Goal: Task Accomplishment & Management: Manage account settings

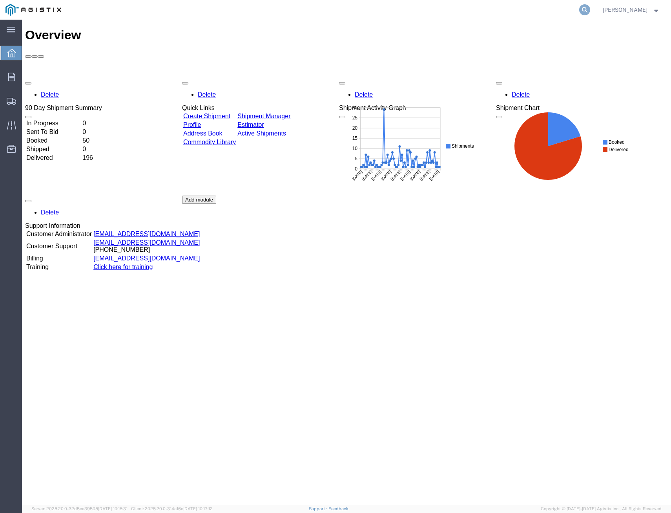
click at [583, 8] on icon at bounding box center [584, 9] width 11 height 11
click at [511, 12] on input "search" at bounding box center [460, 9] width 239 height 19
type input "410717"
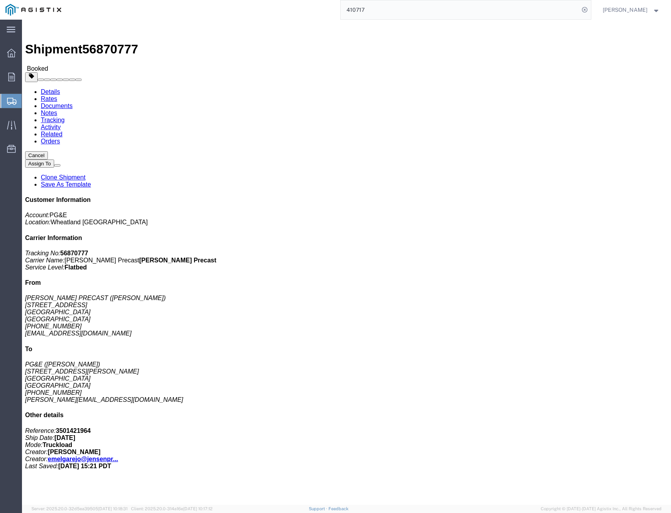
click link "Tracking"
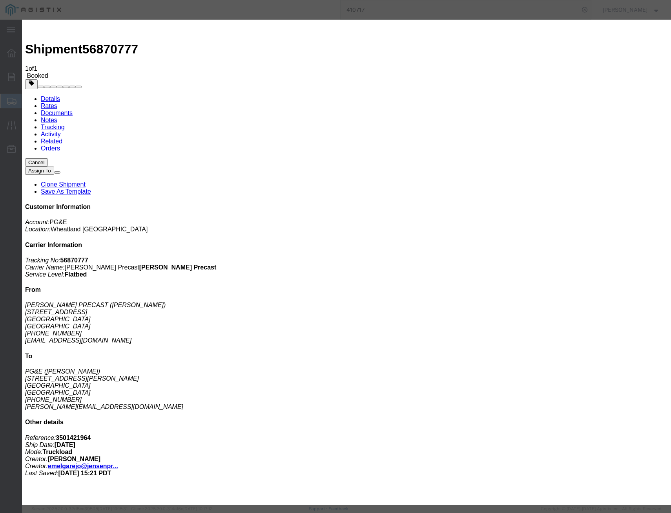
select select "DELIVRED"
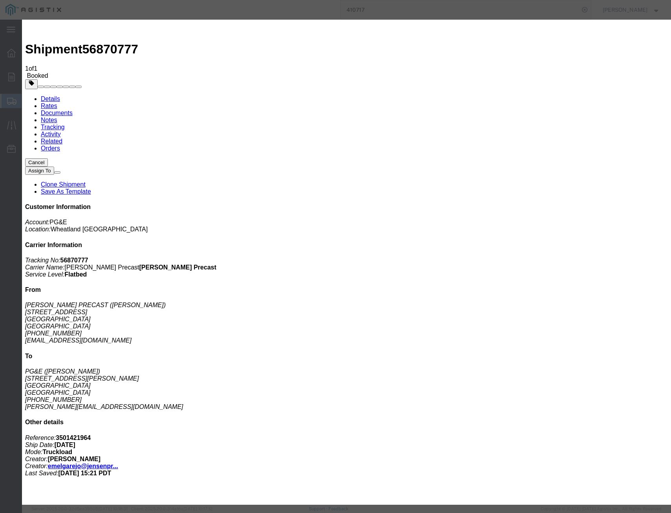
type input "[DATE]"
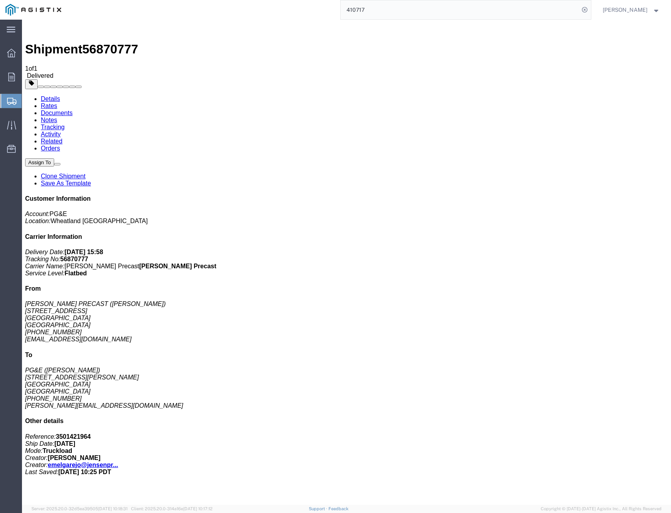
click at [505, 11] on input "410717" at bounding box center [460, 9] width 239 height 19
type input "411997"
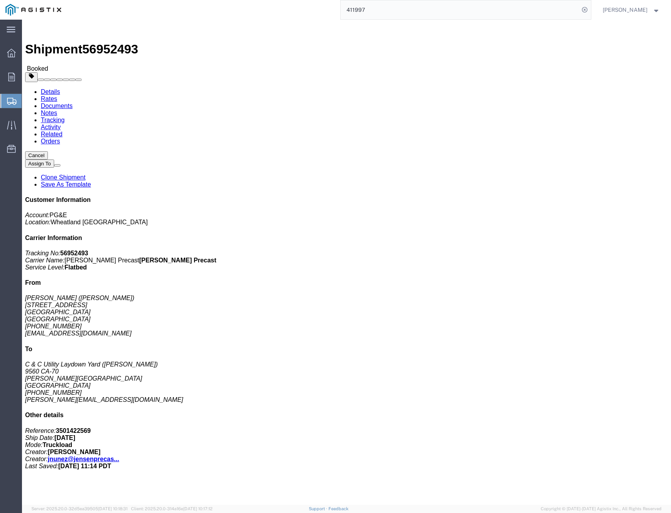
click link "Tracking"
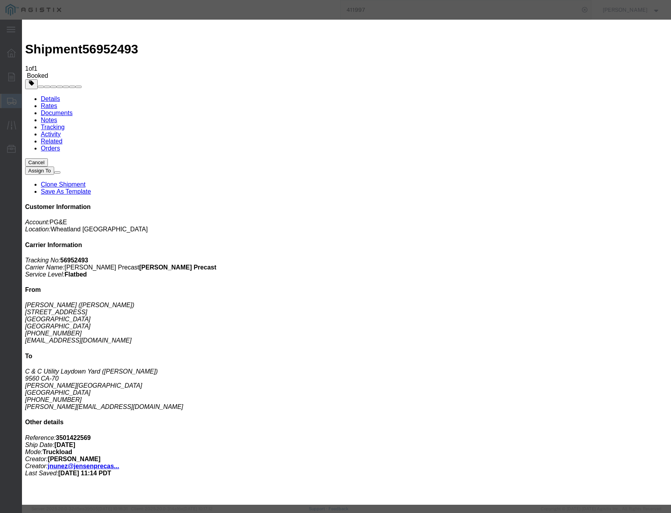
type input "[DATE]"
drag, startPoint x: 317, startPoint y: 115, endPoint x: 313, endPoint y: 116, distance: 4.0
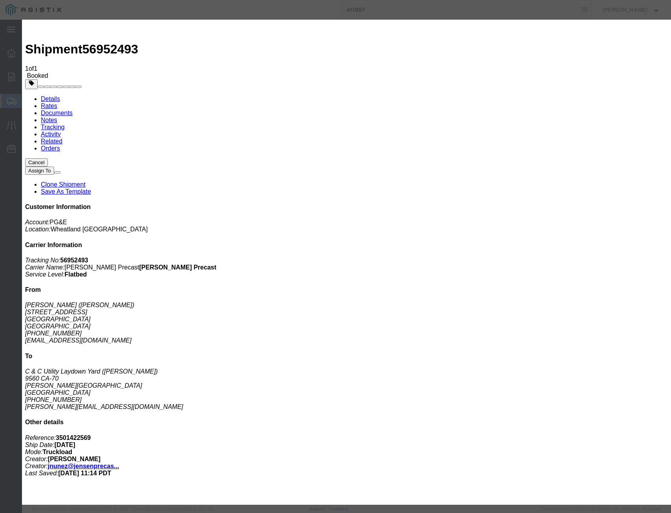
select select "DELIVRED"
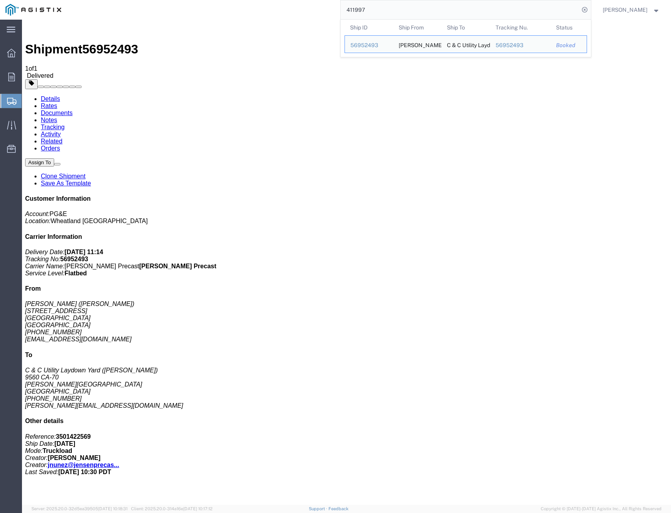
click at [369, 11] on input "411997" at bounding box center [460, 9] width 239 height 19
drag, startPoint x: 299, startPoint y: 5, endPoint x: 275, endPoint y: 4, distance: 24.0
click at [275, 4] on div "411997 Ship ID Ship From Ship To Tracking Nu. Status Ship ID 56952493 Ship From…" at bounding box center [329, 10] width 524 height 20
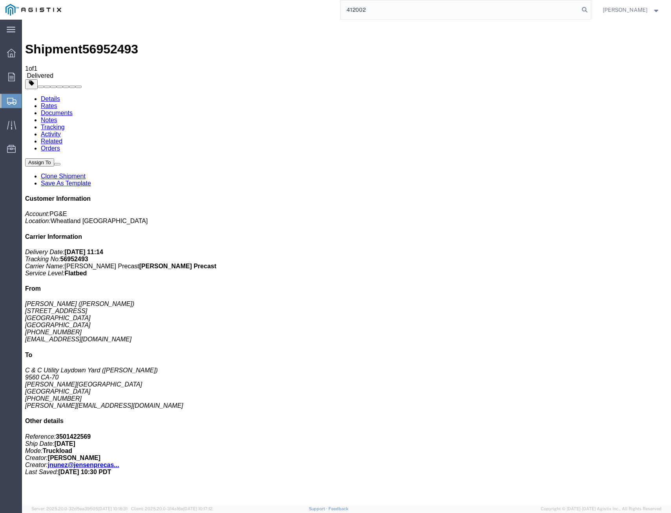
type input "412002"
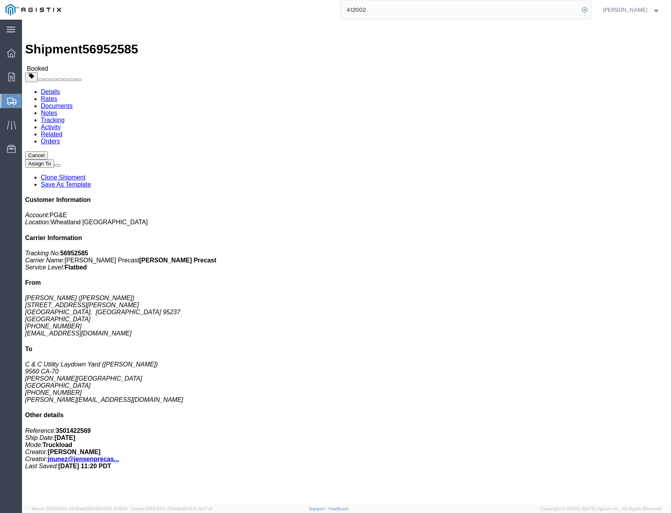
click link "Tracking"
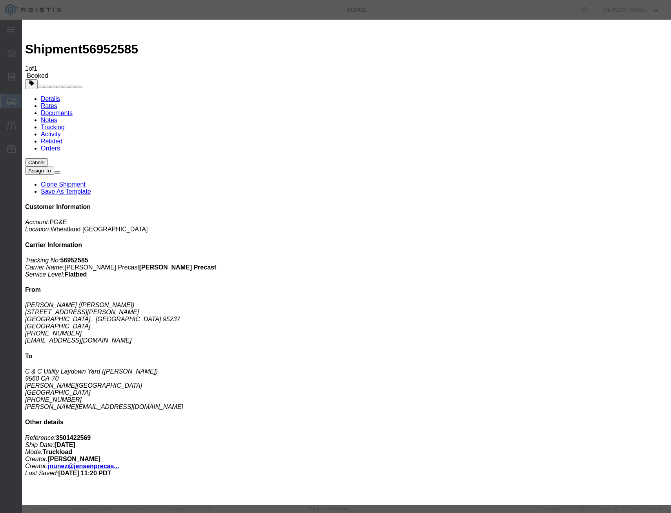
type input "[DATE]"
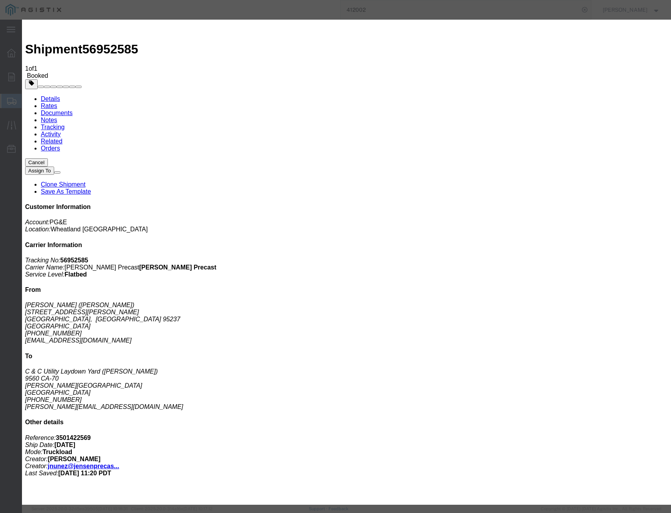
select select "DELIVRED"
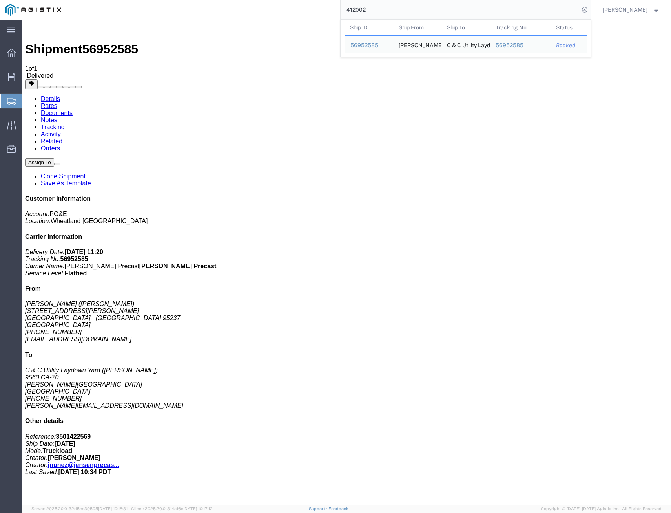
drag, startPoint x: 401, startPoint y: 10, endPoint x: 273, endPoint y: 2, distance: 127.8
click at [274, 2] on div "412002 Ship ID Ship From Ship To Tracking Nu. Status Ship ID 56952585 Ship From…" at bounding box center [329, 10] width 524 height 20
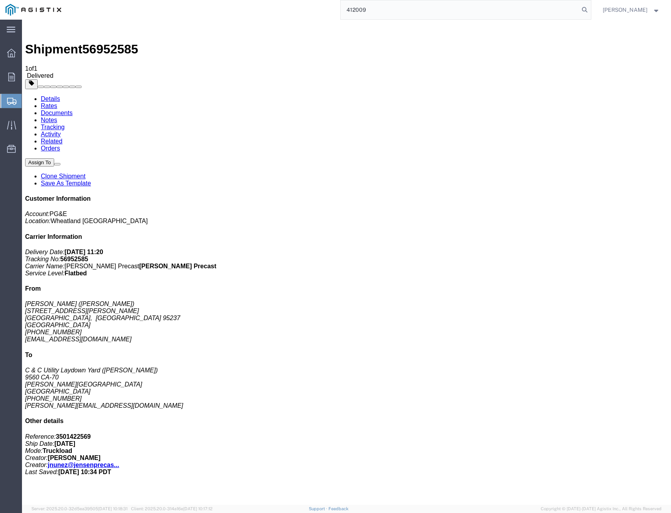
type input "412009"
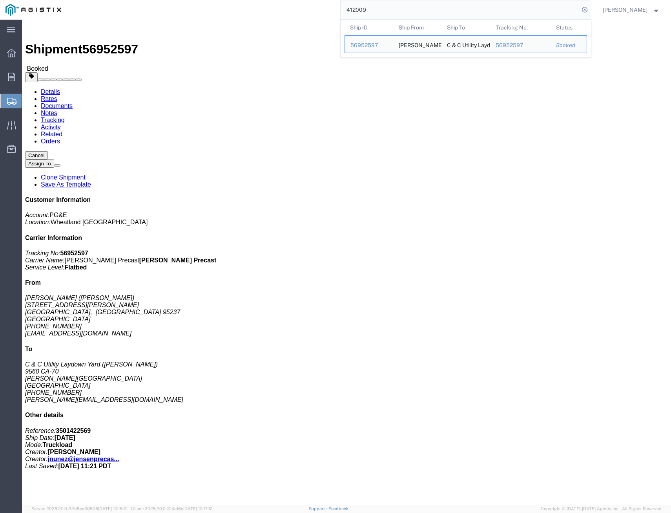
drag, startPoint x: 406, startPoint y: 13, endPoint x: 323, endPoint y: 5, distance: 83.6
click at [323, 5] on div "412009 Ship ID Ship From Ship To Tracking Nu. Status Ship ID 56952597 Ship From…" at bounding box center [329, 10] width 524 height 20
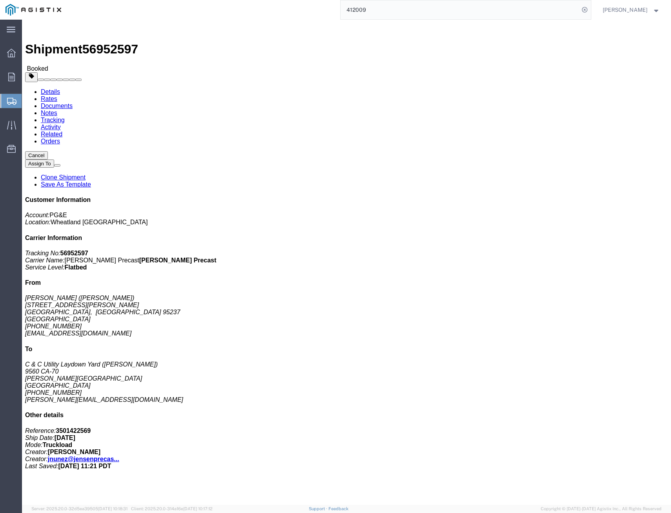
click link "Tracking"
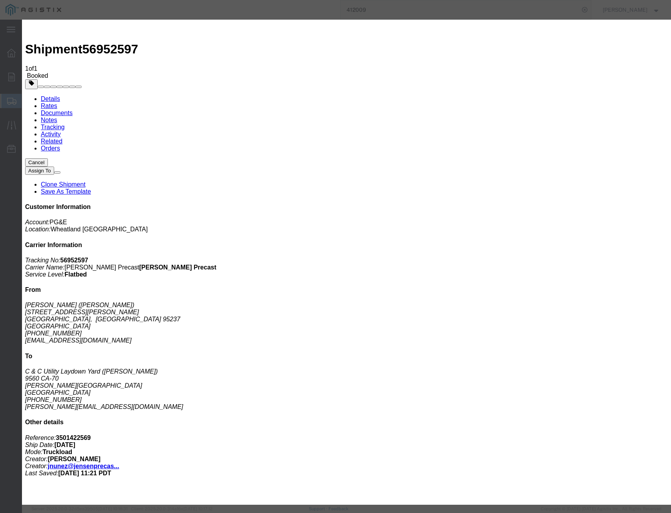
type input "[DATE]"
select select "DELIVRED"
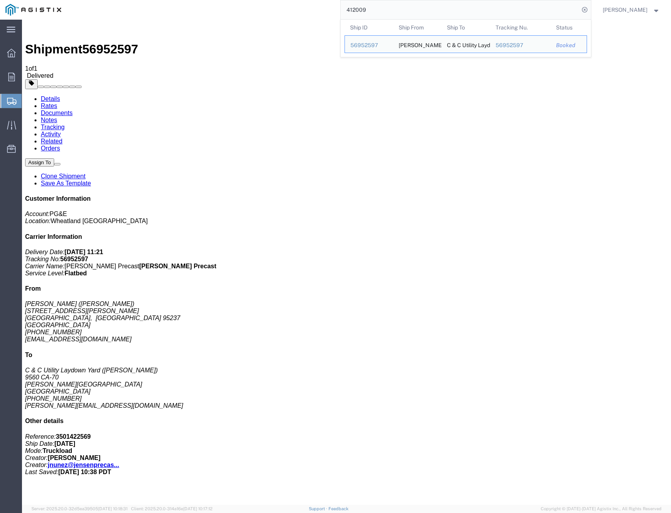
click at [386, 9] on input "412009" at bounding box center [460, 9] width 239 height 19
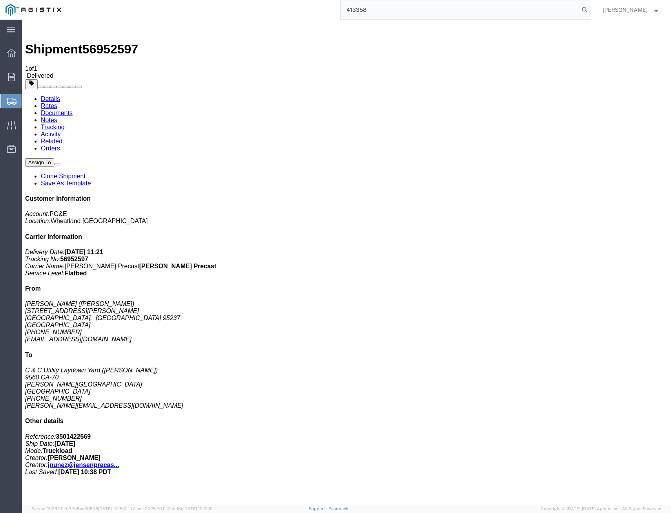
type input "413358"
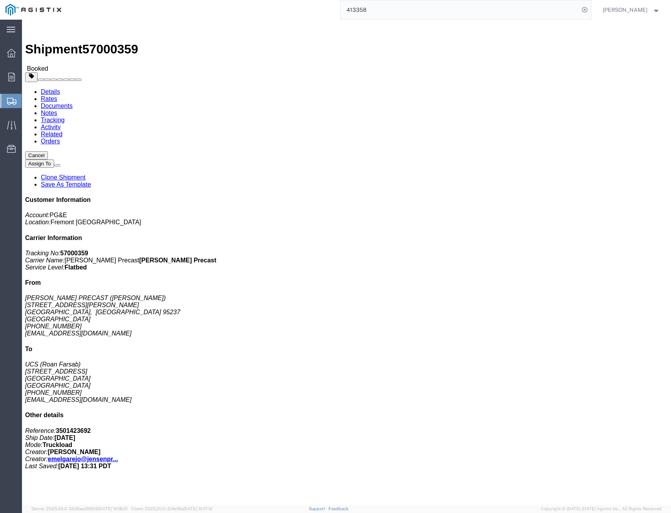
click link "Tracking"
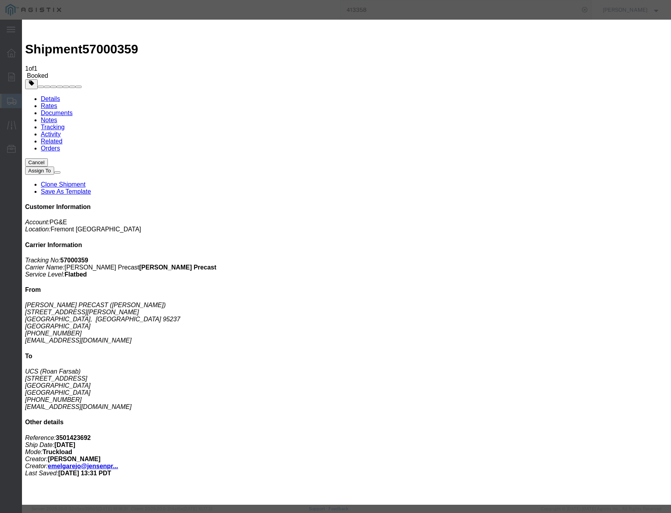
type input "[DATE]"
select select "DELIVRED"
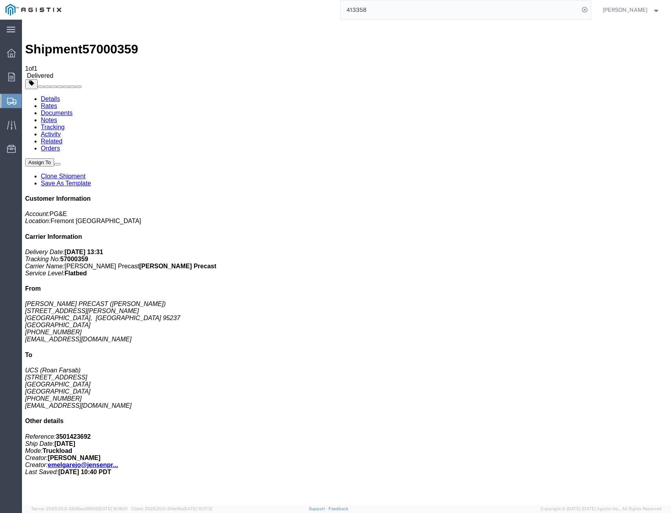
drag, startPoint x: 409, startPoint y: 9, endPoint x: 231, endPoint y: -1, distance: 178.5
click at [231, 0] on html "main_menu Created with Sketch. Collapse Menu Overview Orders Shipments Shipment…" at bounding box center [335, 256] width 671 height 513
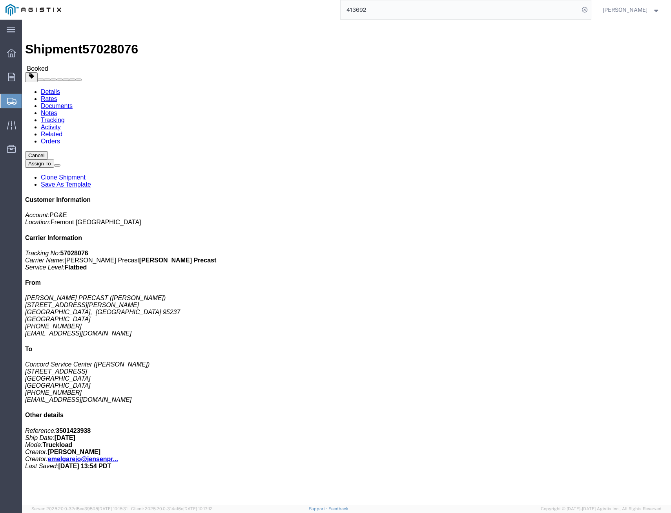
click at [426, 9] on input "413692" at bounding box center [460, 9] width 239 height 19
type input "4"
type input "414228"
click link "Tracking"
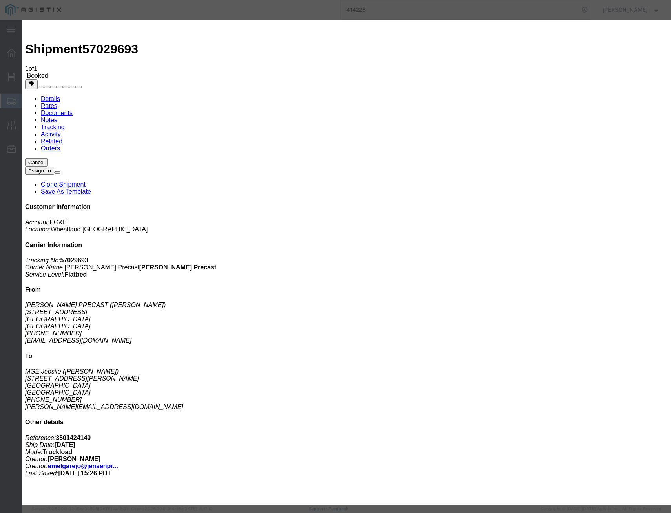
type input "[DATE]"
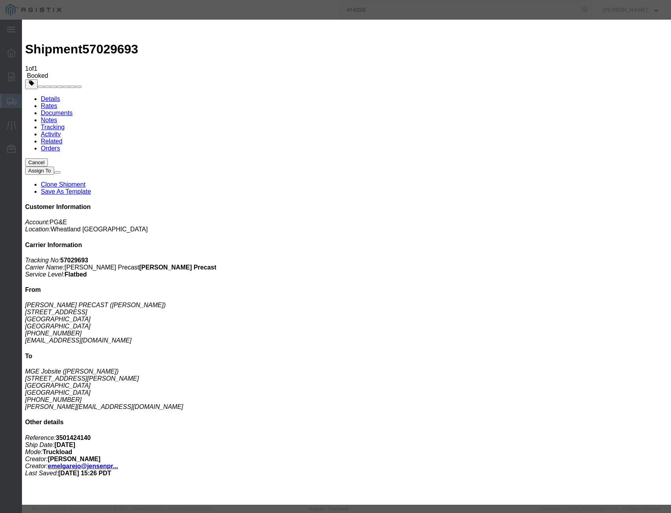
select select "DELIVRED"
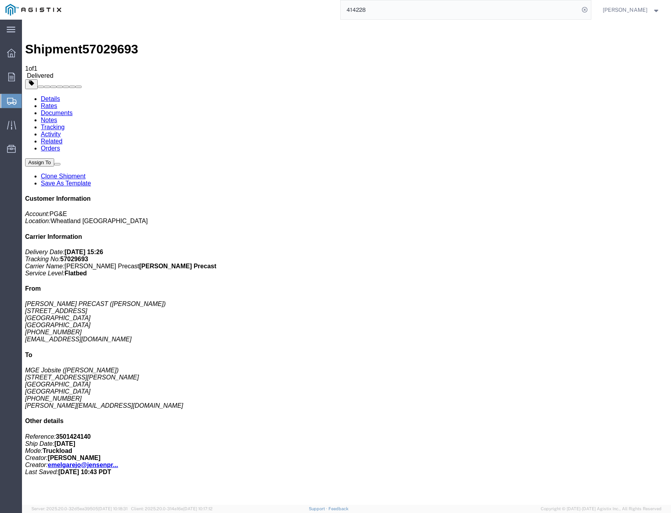
click at [414, 14] on input "414228" at bounding box center [460, 9] width 239 height 19
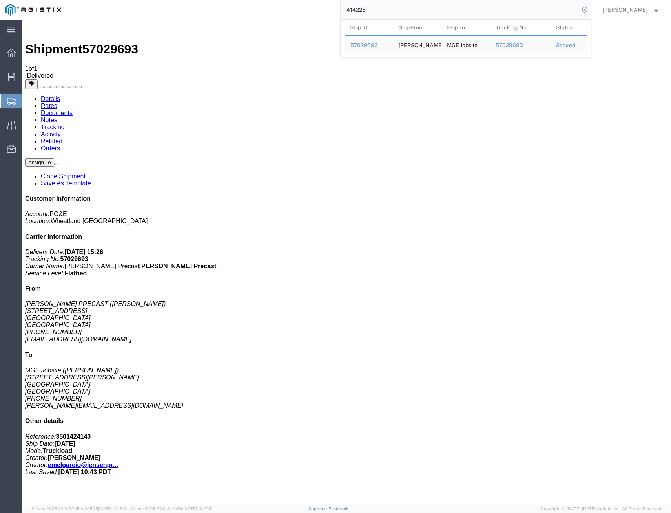
drag, startPoint x: 414, startPoint y: 14, endPoint x: 252, endPoint y: 8, distance: 162.2
click at [252, 8] on div "414228 Ship ID Ship From Ship To Tracking Nu. Status Ship ID 57029693 Ship From…" at bounding box center [329, 10] width 524 height 20
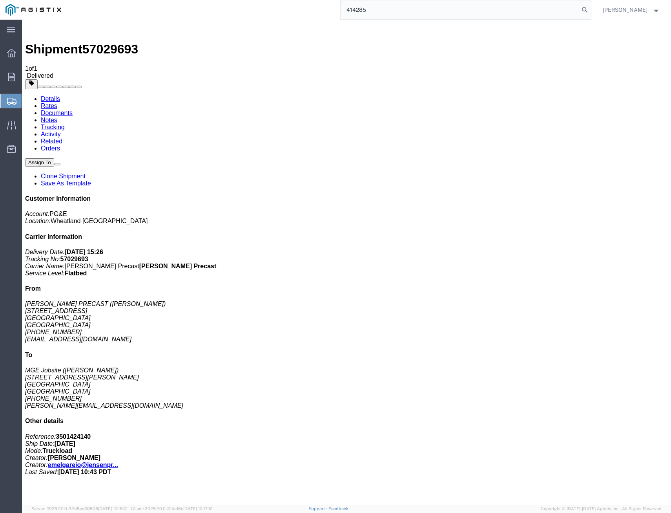
type input "414285"
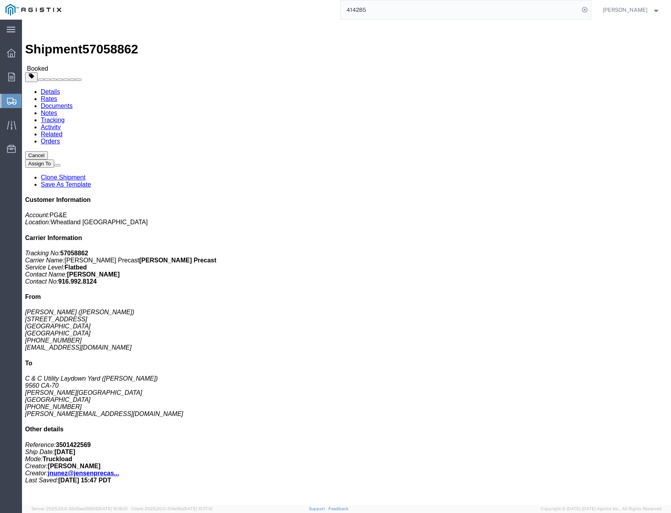
click link "Tracking"
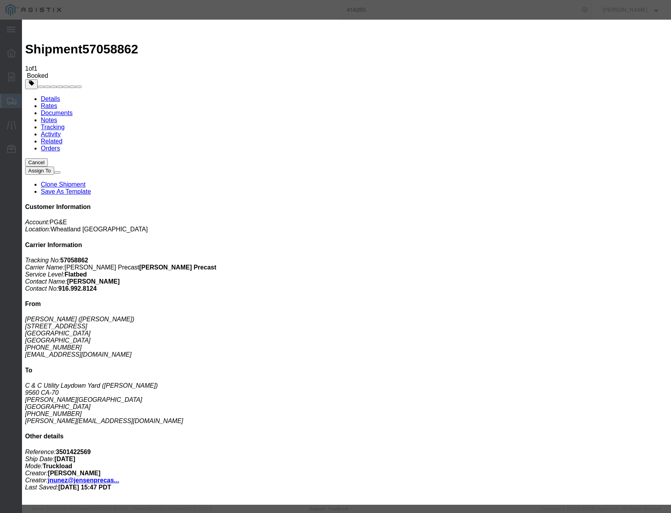
type input "[DATE]"
select select "DELIVRED"
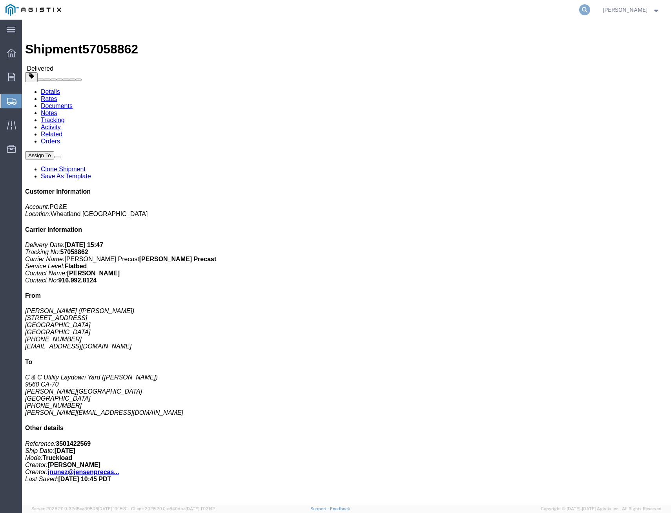
click at [582, 8] on icon at bounding box center [584, 9] width 11 height 11
click at [551, 13] on input "search" at bounding box center [460, 9] width 239 height 19
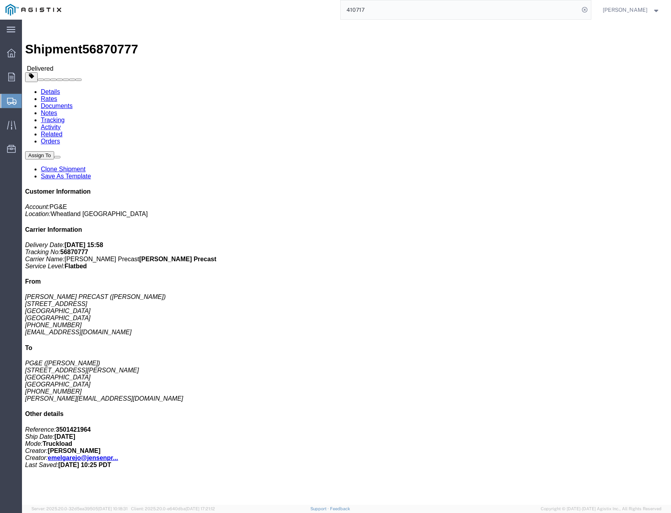
drag, startPoint x: 353, startPoint y: 5, endPoint x: 253, endPoint y: -2, distance: 100.3
click at [253, 0] on html "main_menu Created with Sketch. Collapse Menu Overview Orders Shipments Shipment…" at bounding box center [335, 256] width 671 height 513
drag, startPoint x: 376, startPoint y: 11, endPoint x: 312, endPoint y: 4, distance: 64.4
click at [312, 3] on div "411997" at bounding box center [329, 10] width 524 height 20
drag, startPoint x: 374, startPoint y: 15, endPoint x: 254, endPoint y: 4, distance: 120.6
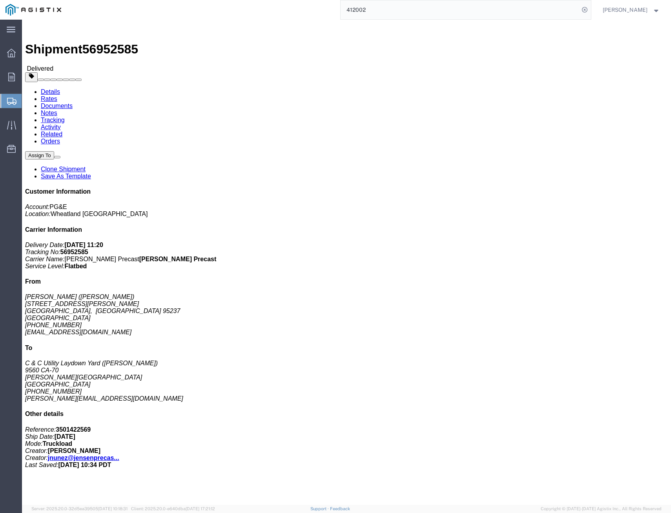
click at [255, 4] on div "412002" at bounding box center [329, 10] width 524 height 20
drag, startPoint x: 365, startPoint y: 4, endPoint x: 283, endPoint y: 0, distance: 82.1
click at [283, 0] on html "main_menu Created with Sketch. Collapse Menu Overview Orders Shipments Shipment…" at bounding box center [335, 256] width 671 height 513
drag, startPoint x: 385, startPoint y: 8, endPoint x: 303, endPoint y: -2, distance: 82.6
click at [303, 0] on html "main_menu Created with Sketch. Collapse Menu Overview Orders Shipments Shipment…" at bounding box center [335, 256] width 671 height 513
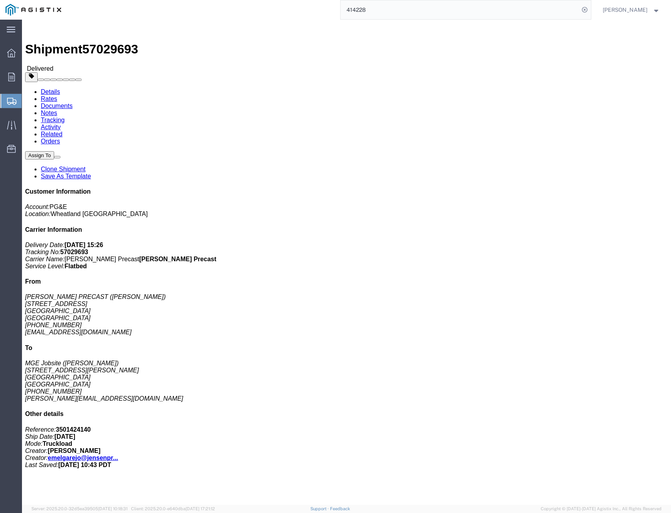
drag, startPoint x: 369, startPoint y: 11, endPoint x: 272, endPoint y: -4, distance: 98.5
click at [272, 0] on html "main_menu Created with Sketch. Collapse Menu Overview Orders Shipments Shipment…" at bounding box center [335, 256] width 671 height 513
type input "414285"
